Goal: Information Seeking & Learning: Find specific page/section

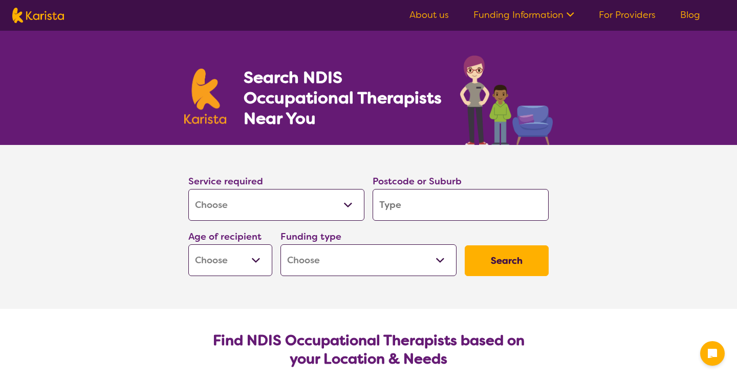
select select "[MEDICAL_DATA]"
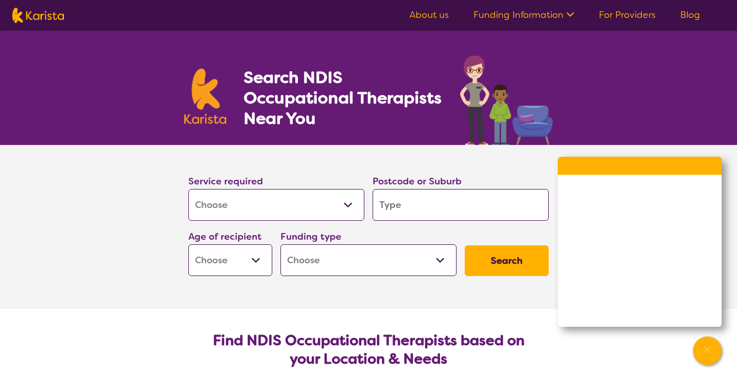
click at [324, 206] on select "Allied Health Assistant Assessment ([MEDICAL_DATA] or [MEDICAL_DATA]) Behaviour…" at bounding box center [276, 205] width 176 height 32
click at [188, 189] on select "Allied Health Assistant Assessment ([MEDICAL_DATA] or [MEDICAL_DATA]) Behaviour…" at bounding box center [276, 205] width 176 height 32
click at [388, 206] on input "search" at bounding box center [460, 205] width 176 height 32
type input "2"
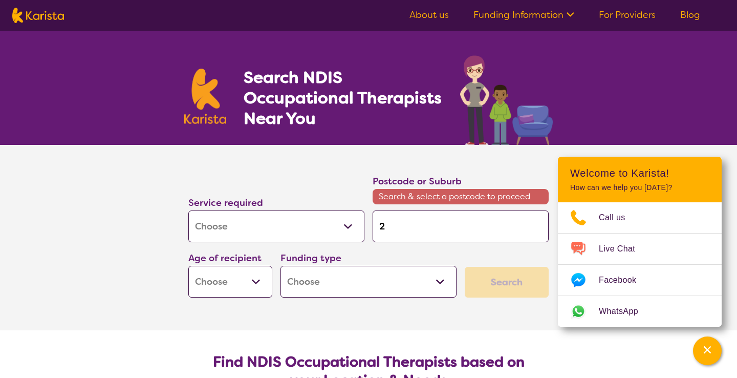
type input "20"
type input "205"
type input "20"
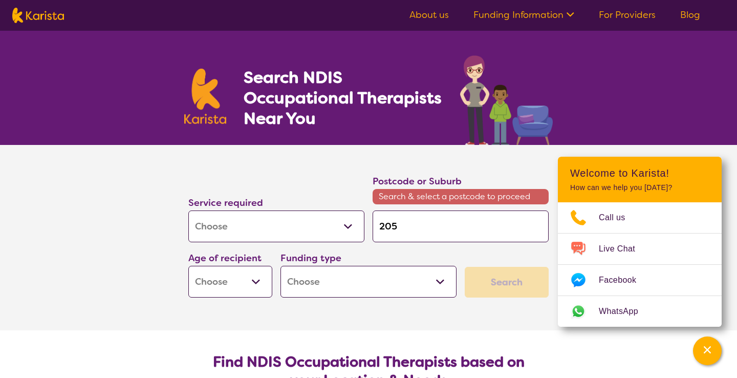
type input "20"
type input "204"
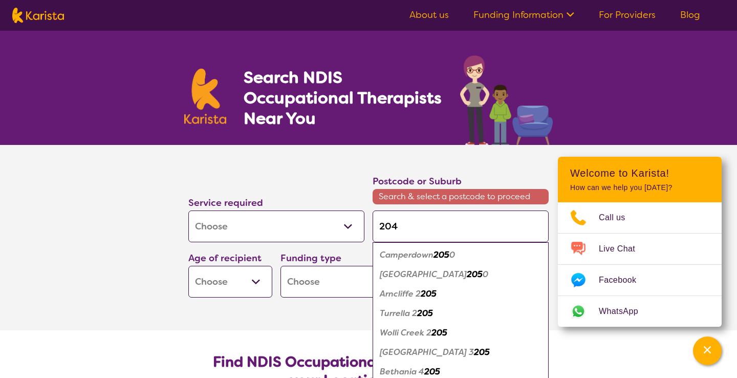
type input "2048"
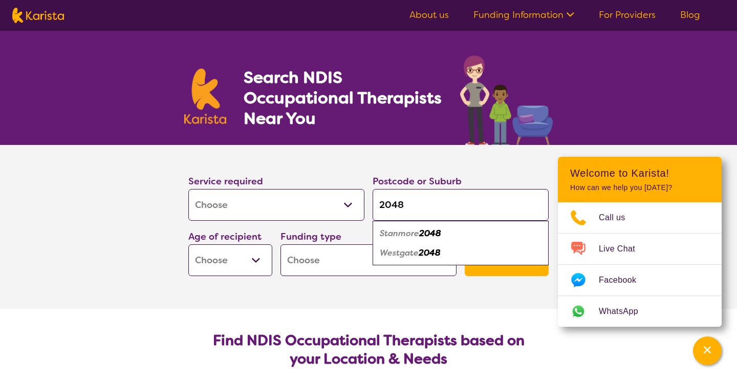
type input "2048"
click at [404, 235] on em "Stanmore" at bounding box center [399, 233] width 39 height 11
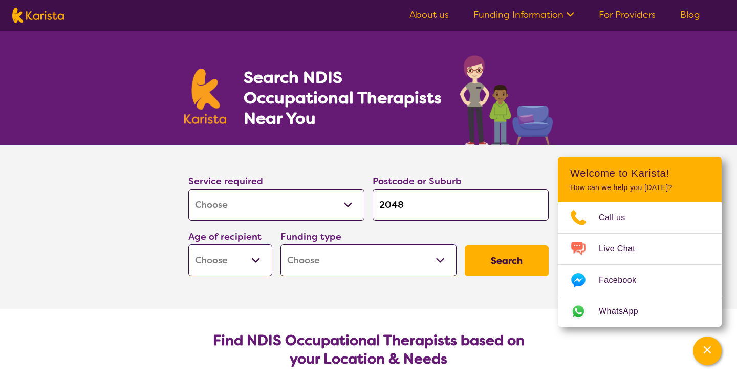
click at [245, 261] on select "Early Childhood - 0 to 9 Child - 10 to 11 Adolescent - 12 to 17 Adult - 18 to 6…" at bounding box center [230, 260] width 84 height 32
select select "EC"
click at [188, 244] on select "Early Childhood - 0 to 9 Child - 10 to 11 Adolescent - 12 to 17 Adult - 18 to 6…" at bounding box center [230, 260] width 84 height 32
select select "EC"
click at [324, 258] on select "Home Care Package (HCP) National Disability Insurance Scheme (NDIS) I don't know" at bounding box center [368, 260] width 176 height 32
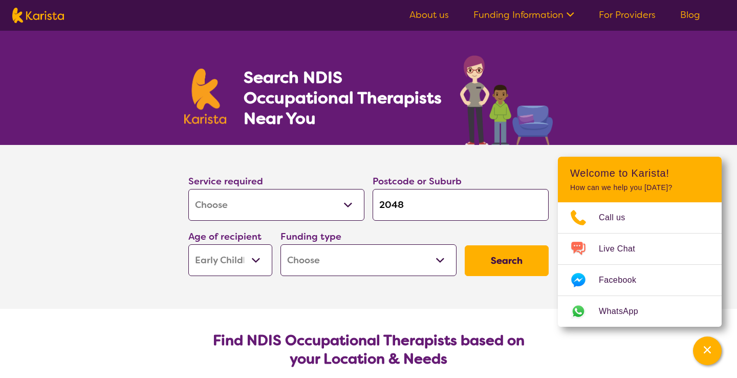
select select "HCP"
click at [280, 244] on select "Home Care Package (HCP) National Disability Insurance Scheme (NDIS) I don't know" at bounding box center [368, 260] width 176 height 32
select select "HCP"
click at [502, 258] on button "Search" at bounding box center [506, 260] width 84 height 31
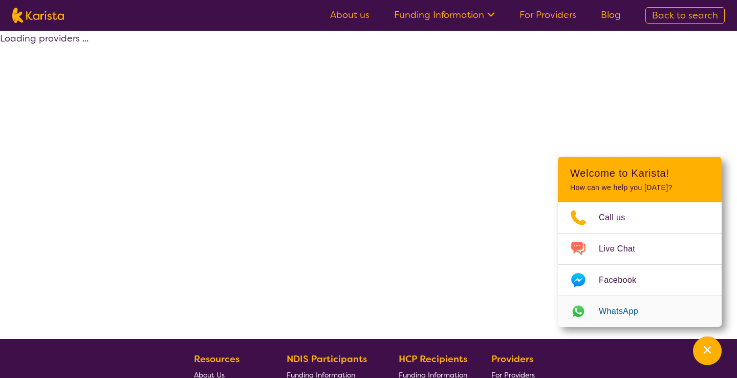
select select "HCP"
select select "[MEDICAL_DATA]"
select select "EC"
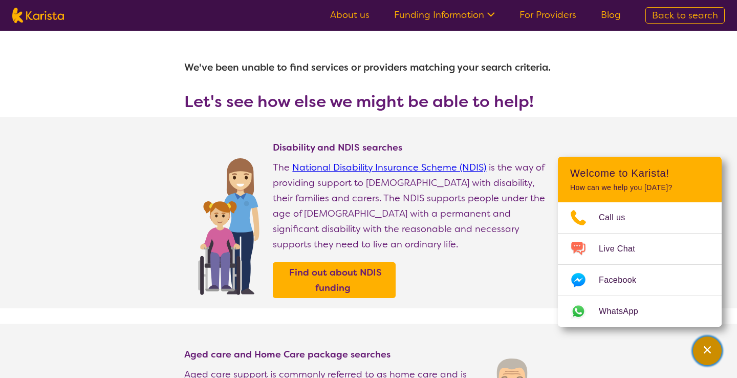
click at [708, 352] on icon "Channel Menu" at bounding box center [707, 349] width 10 height 10
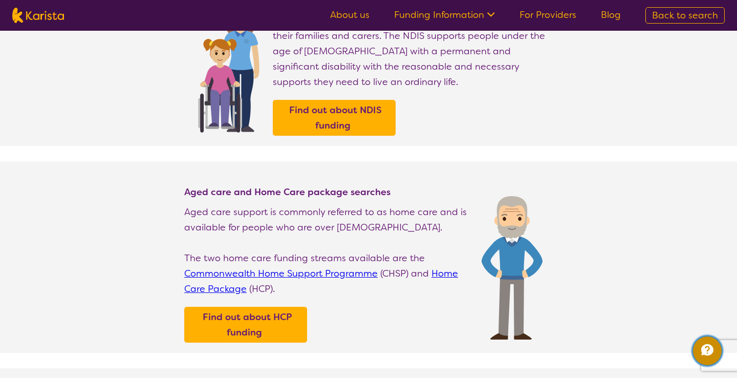
scroll to position [159, 0]
